Goal: Information Seeking & Learning: Learn about a topic

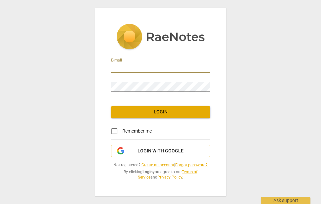
type input "[PERSON_NAME][EMAIL_ADDRESS][DOMAIN_NAME]"
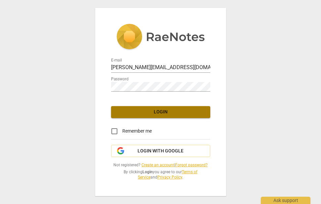
click at [155, 113] on span "Login" at bounding box center [160, 112] width 88 height 7
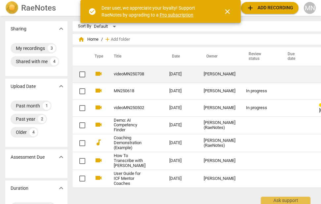
click at [116, 73] on link "videoMN250708" at bounding box center [130, 74] width 32 height 5
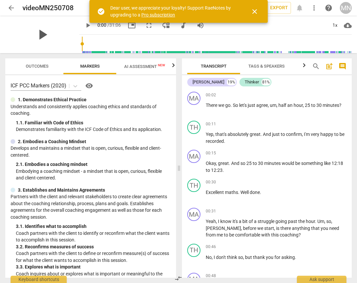
click at [38, 35] on span "play_arrow" at bounding box center [42, 34] width 17 height 17
click at [254, 11] on span "close" at bounding box center [255, 12] width 8 height 8
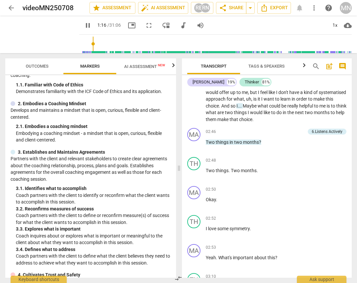
scroll to position [42, 0]
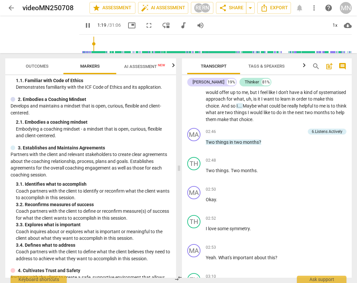
click at [139, 65] on span "AI Assessment New" at bounding box center [144, 66] width 41 height 5
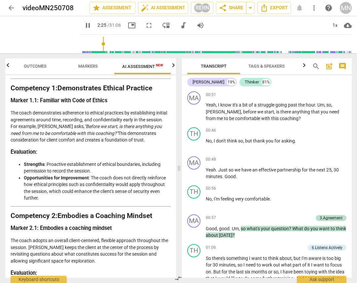
scroll to position [0, 0]
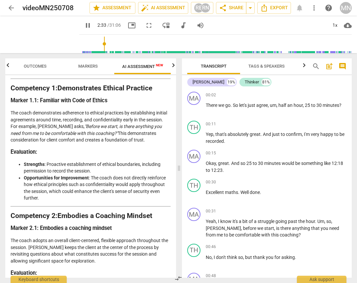
click at [84, 25] on span "pause" at bounding box center [88, 25] width 8 height 8
type input "154"
click at [8, 6] on span "arrow_back" at bounding box center [11, 8] width 8 height 8
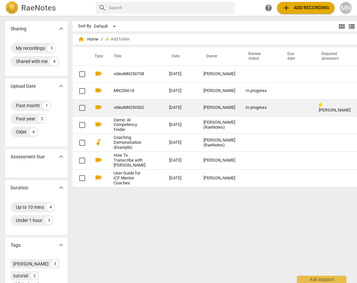
click at [114, 108] on link "videoMN250502" at bounding box center [130, 107] width 32 height 5
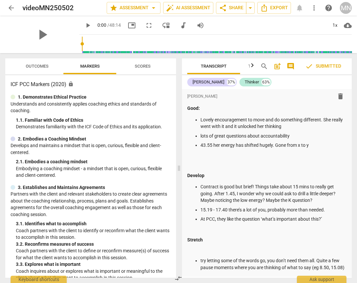
click at [13, 7] on span "arrow_back" at bounding box center [11, 8] width 8 height 8
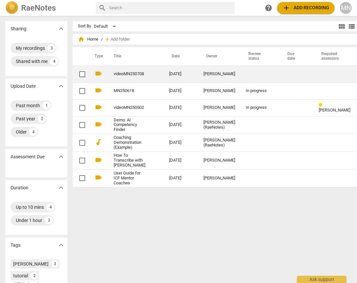
click at [114, 74] on link "videoMN250708" at bounding box center [130, 74] width 32 height 5
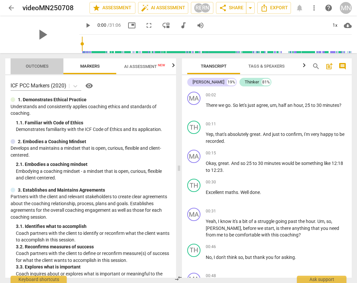
click at [40, 64] on span "Outcomes" at bounding box center [37, 66] width 23 height 5
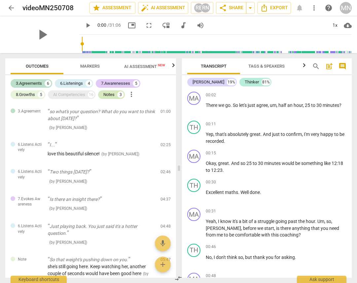
click at [110, 93] on div "Notes" at bounding box center [108, 94] width 11 height 7
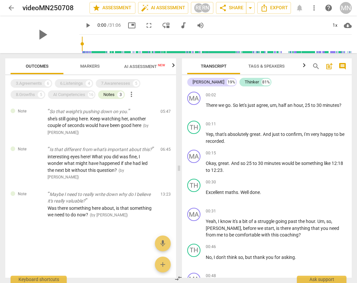
click at [38, 63] on span "Outcomes" at bounding box center [37, 66] width 39 height 9
